Goal: Task Accomplishment & Management: Complete application form

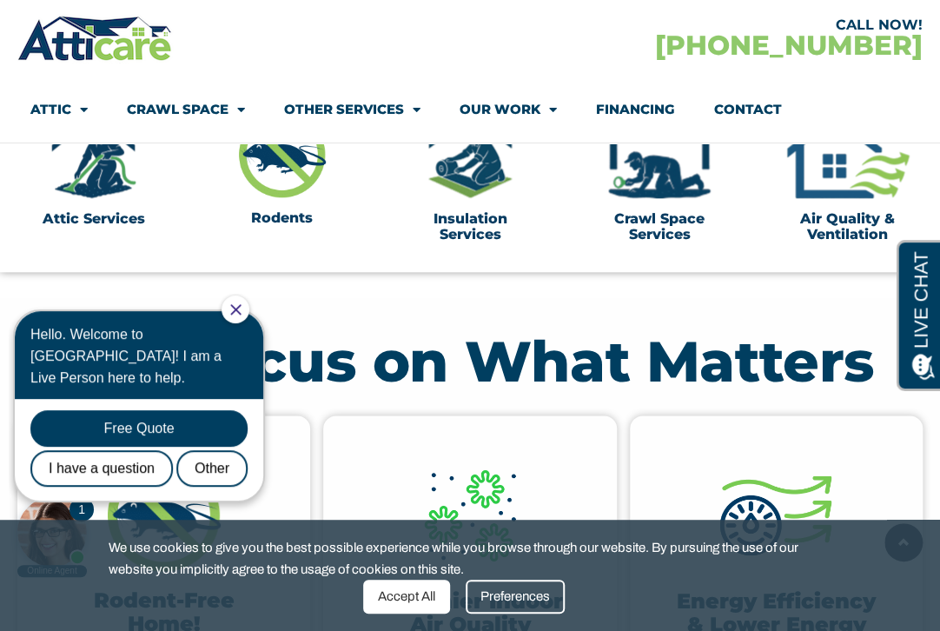
scroll to position [608, 0]
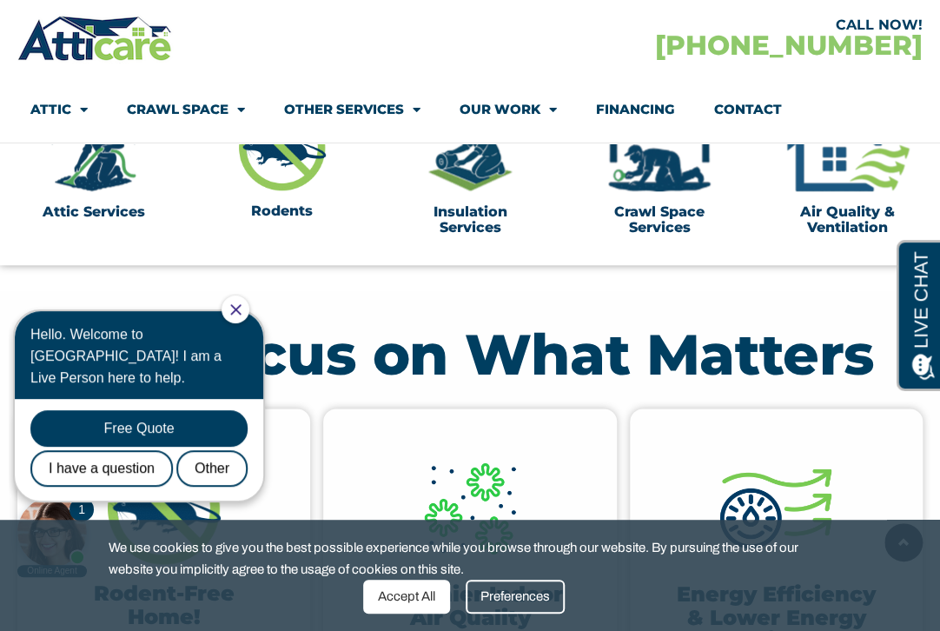
click at [242, 308] on icon "Close Chat" at bounding box center [235, 309] width 11 height 11
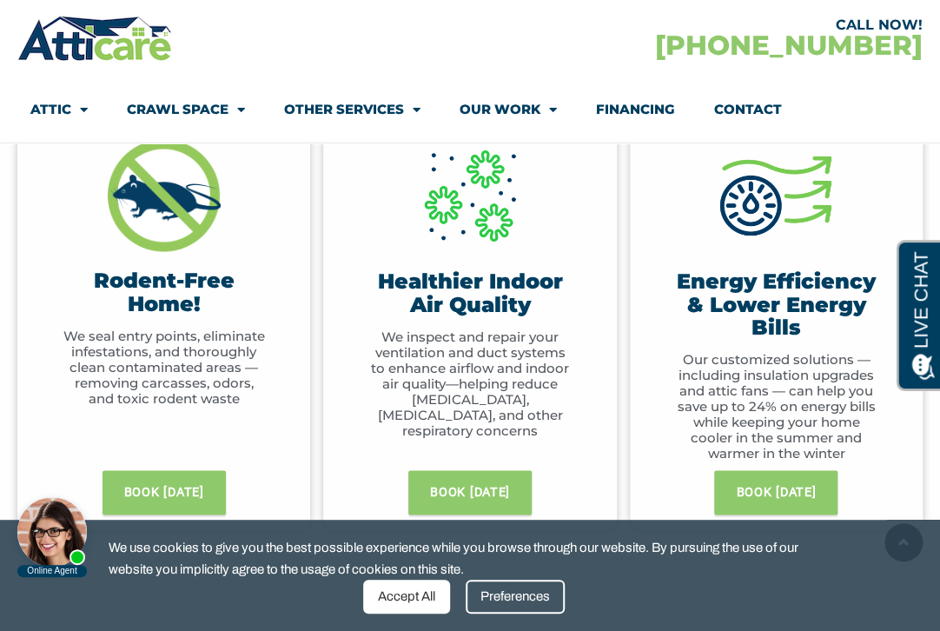
scroll to position [956, 0]
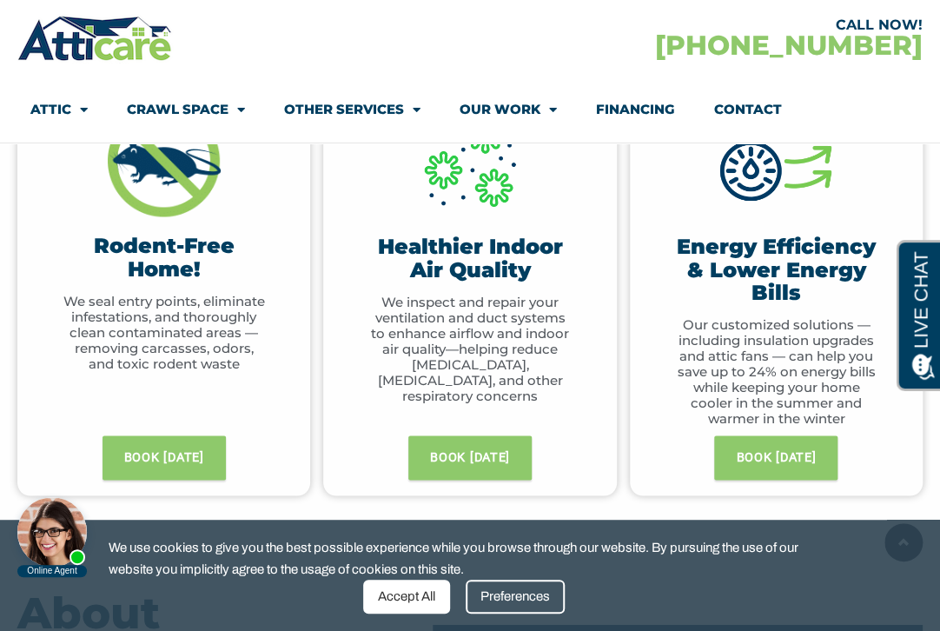
click at [895, 548] on div "We use cookies to give you the best possible experience while you browse throug…" at bounding box center [470, 575] width 940 height 111
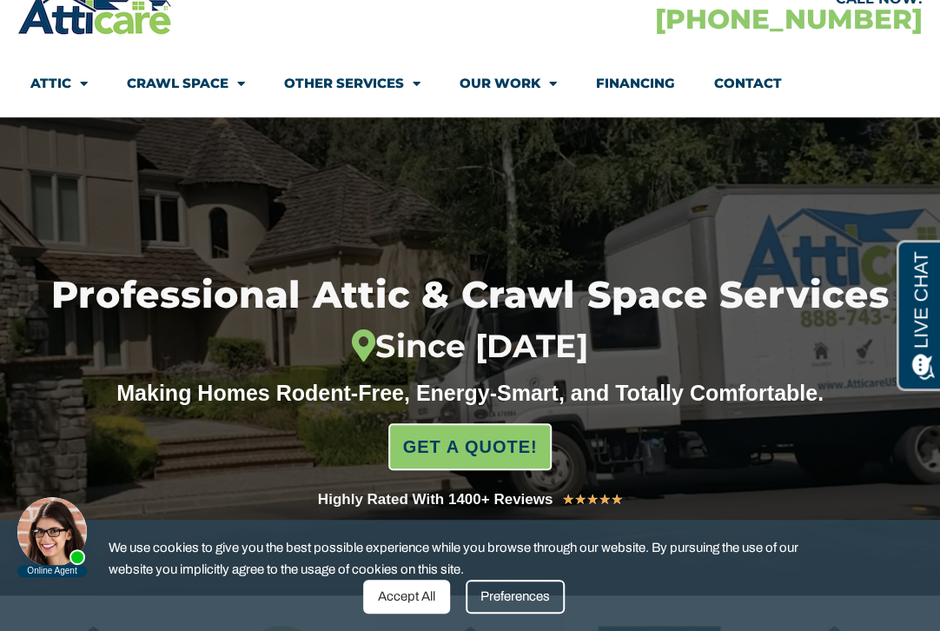
scroll to position [0, 0]
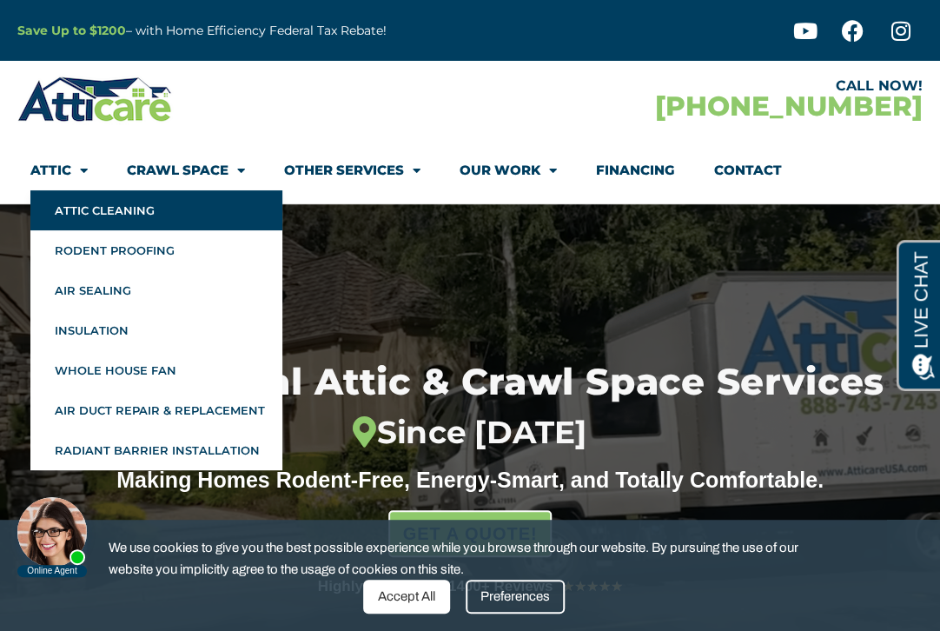
click at [103, 212] on link "Attic Cleaning" at bounding box center [156, 210] width 252 height 40
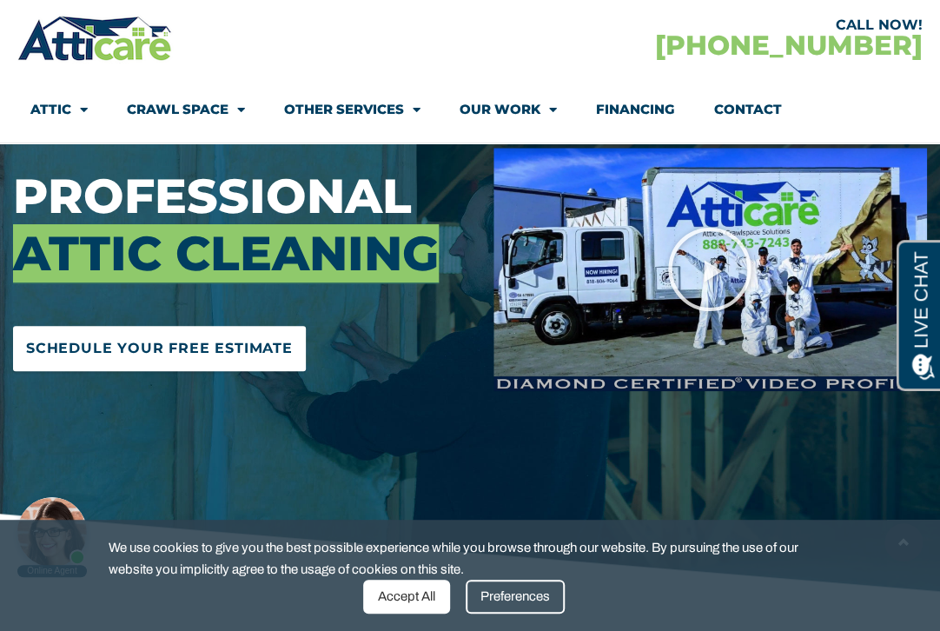
click at [247, 340] on span "Schedule Your Free Estimate" at bounding box center [159, 349] width 267 height 28
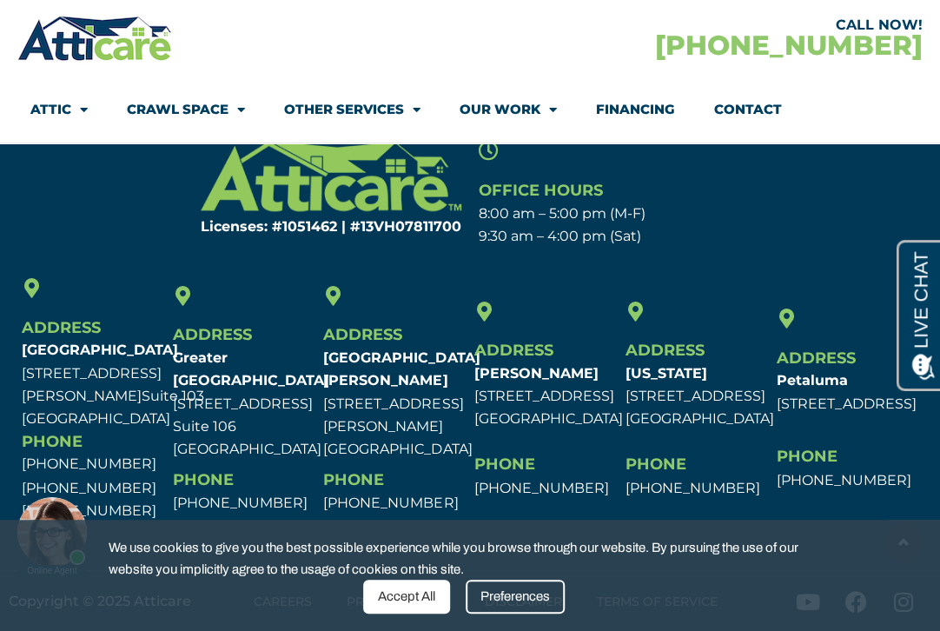
scroll to position [7813, 0]
